Goal: Navigation & Orientation: Find specific page/section

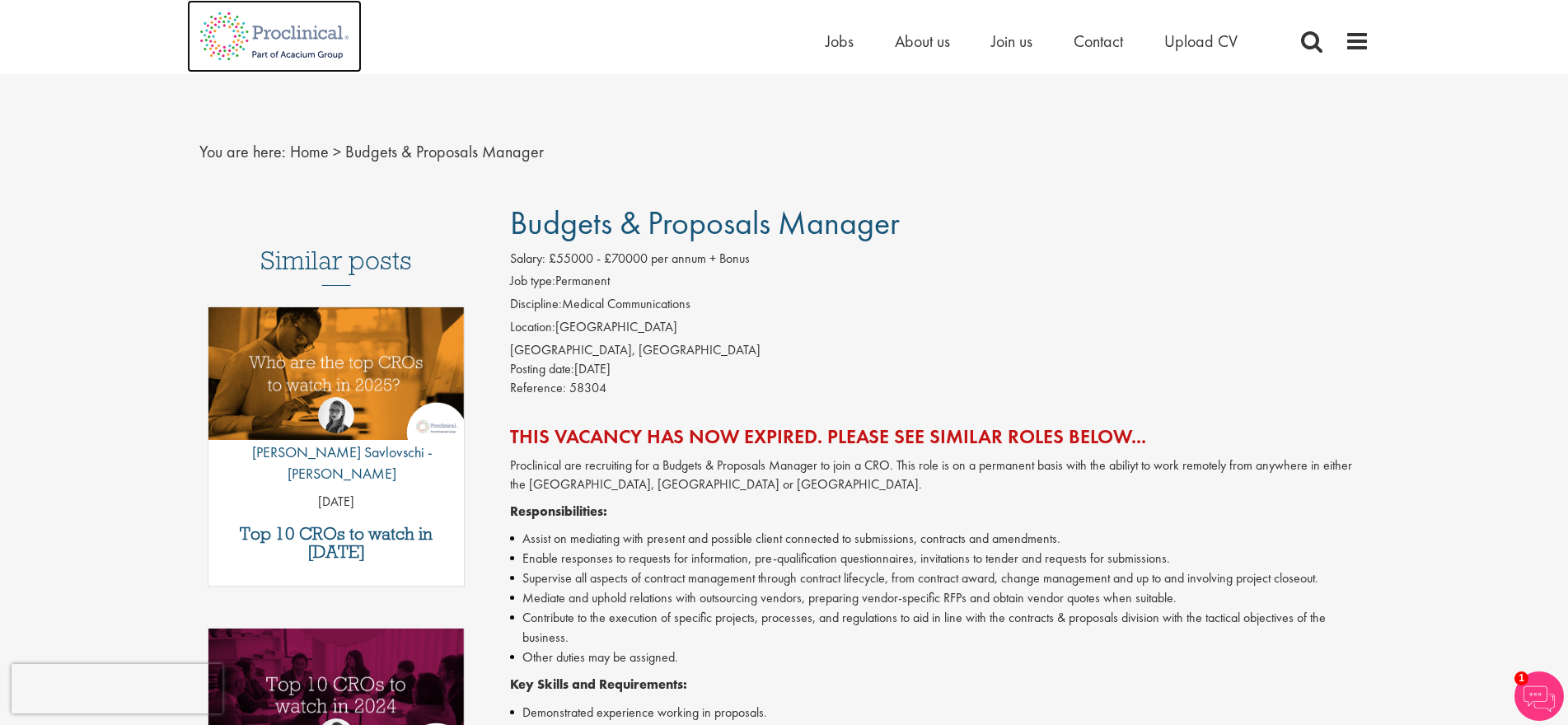
click at [313, 35] on img at bounding box center [274, 36] width 175 height 72
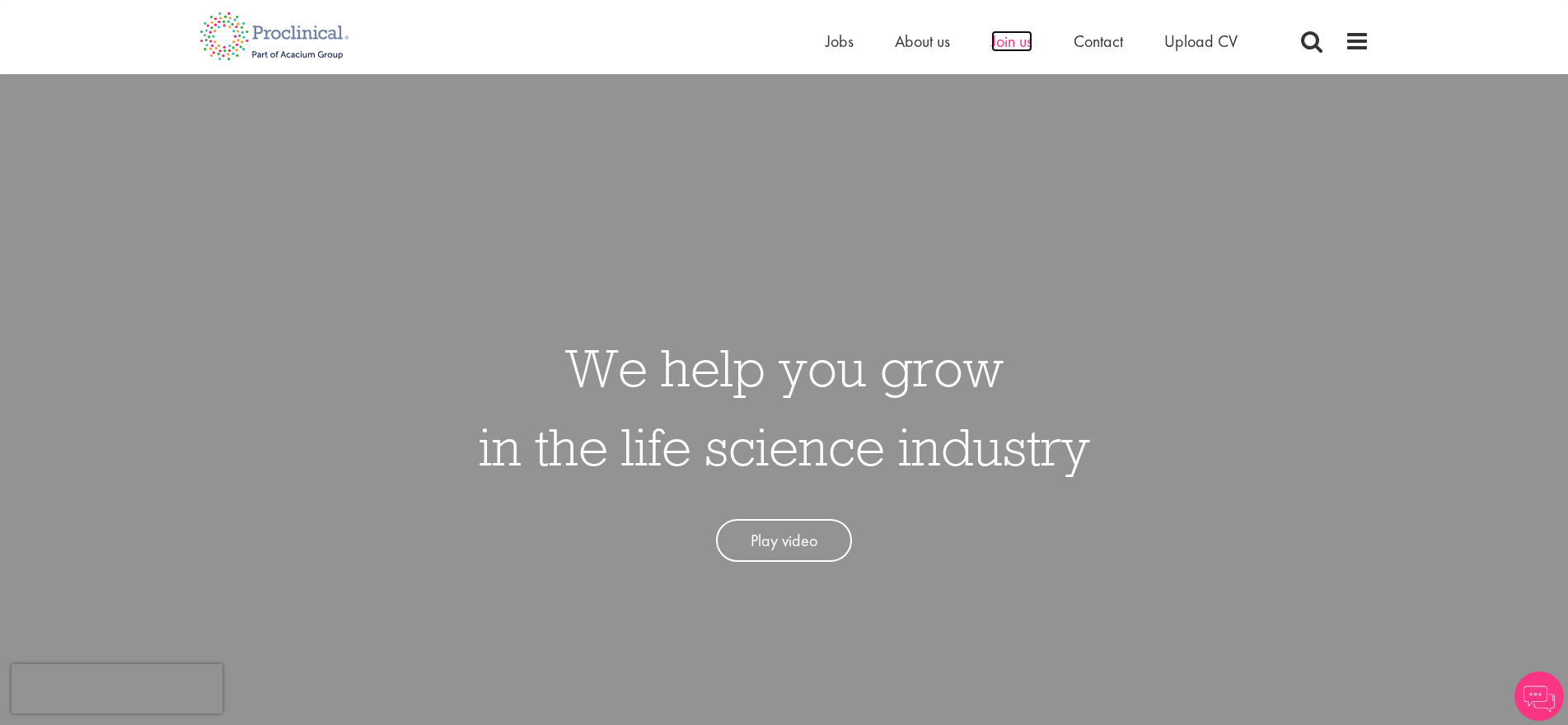
click at [1000, 35] on span "Join us" at bounding box center [1012, 41] width 41 height 22
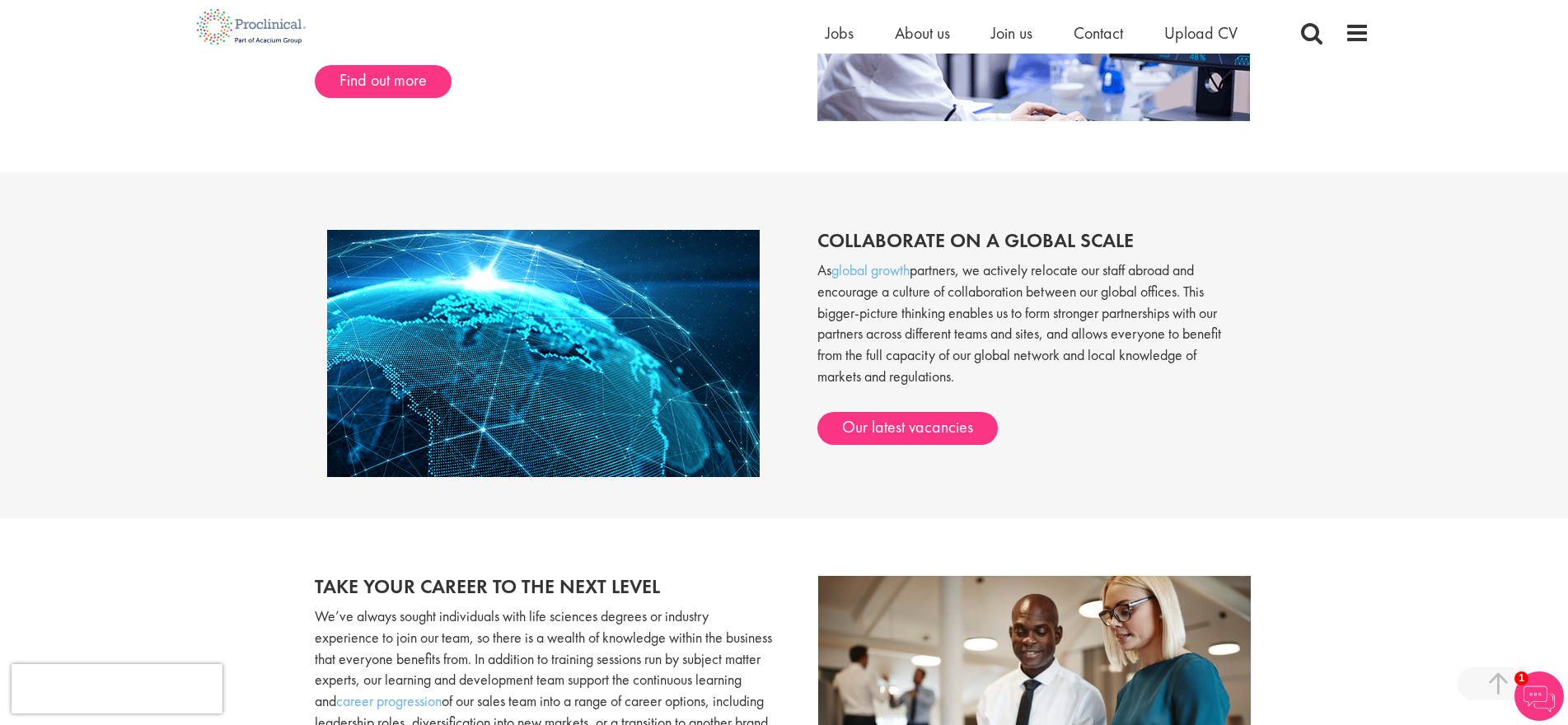
scroll to position [1072, 0]
